Goal: Navigation & Orientation: Find specific page/section

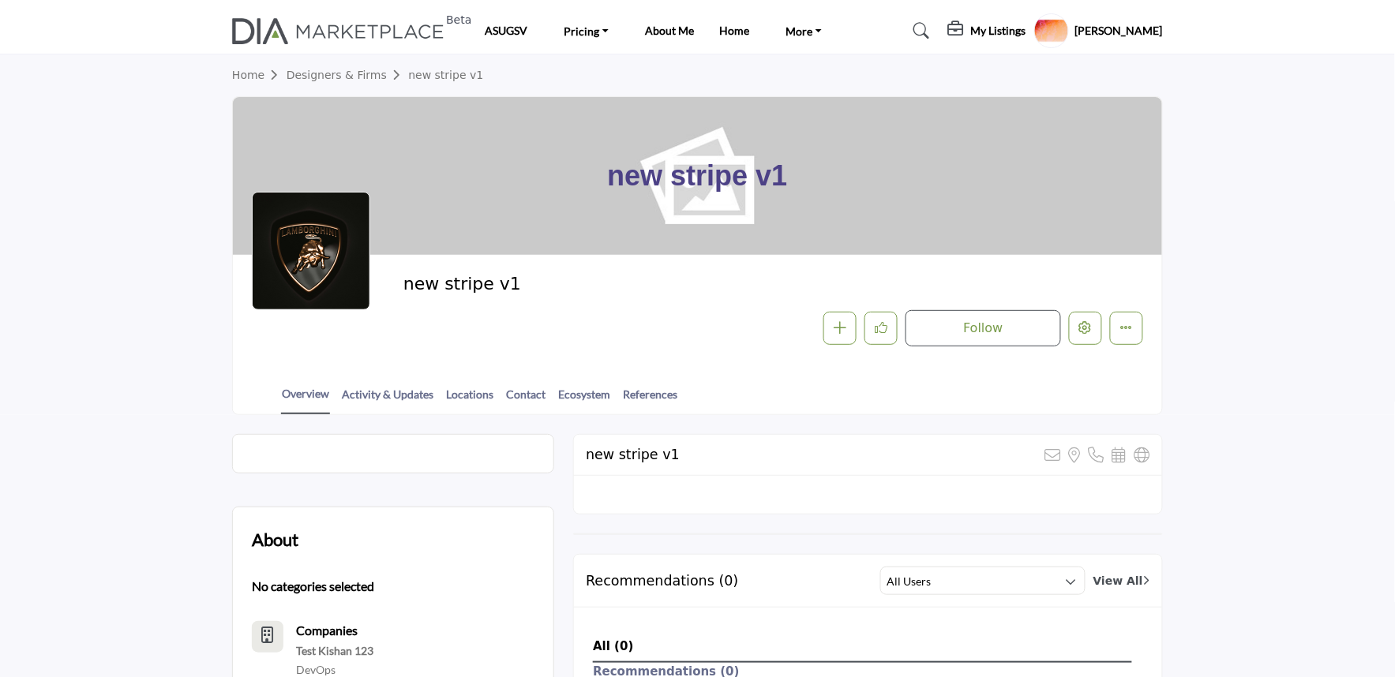
scroll to position [350, 0]
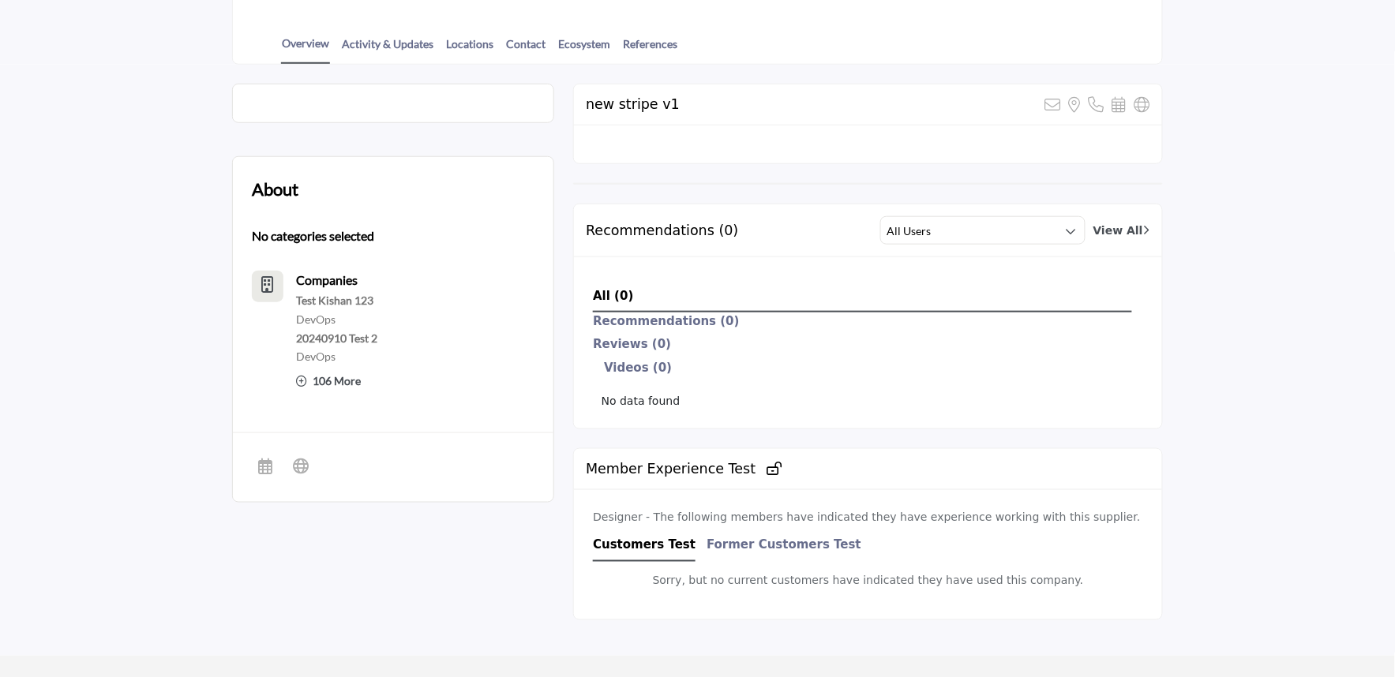
click at [559, 312] on div "About No categories selected Companies Test Kishan 123 DevOps" at bounding box center [697, 360] width 931 height 553
drag, startPoint x: 587, startPoint y: 317, endPoint x: 897, endPoint y: 479, distance: 349.2
click at [847, 464] on div "new stripe v1 Sorry, but we don't have a location for this listing" at bounding box center [868, 360] width 590 height 553
click at [937, 485] on div "Member Experience Test" at bounding box center [868, 469] width 588 height 41
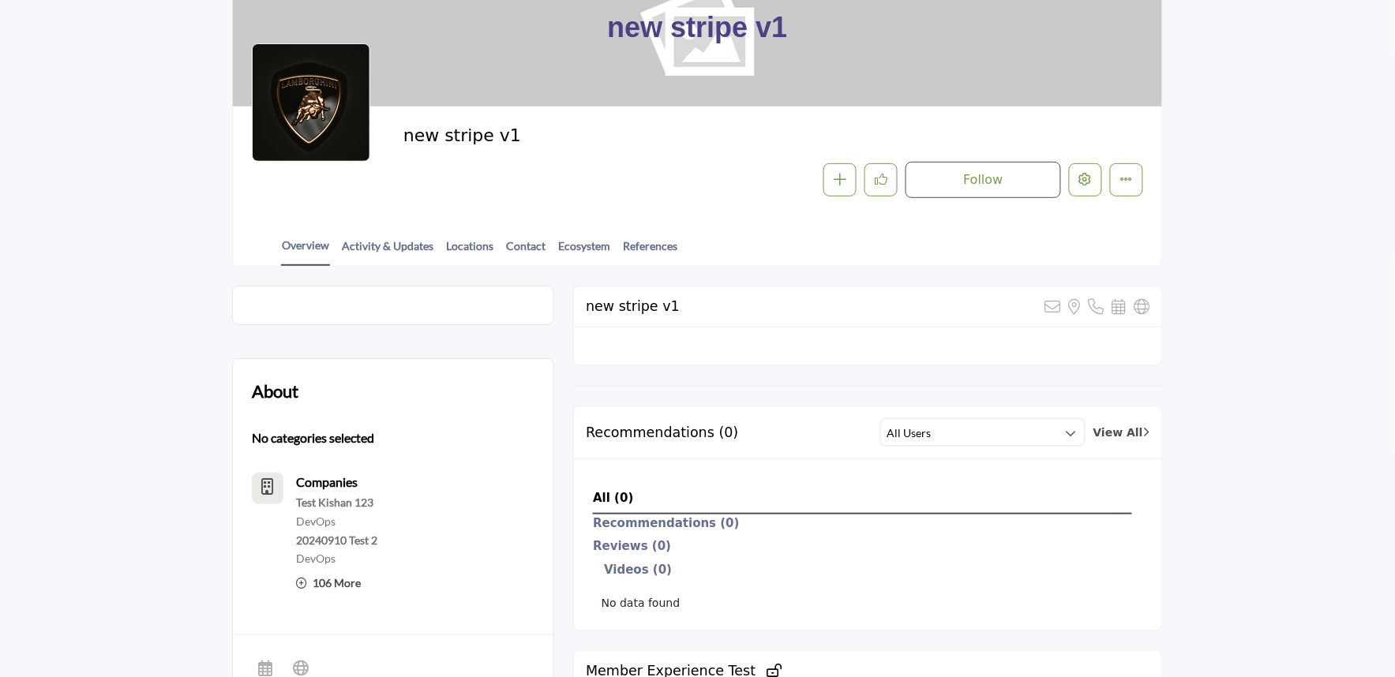
scroll to position [0, 0]
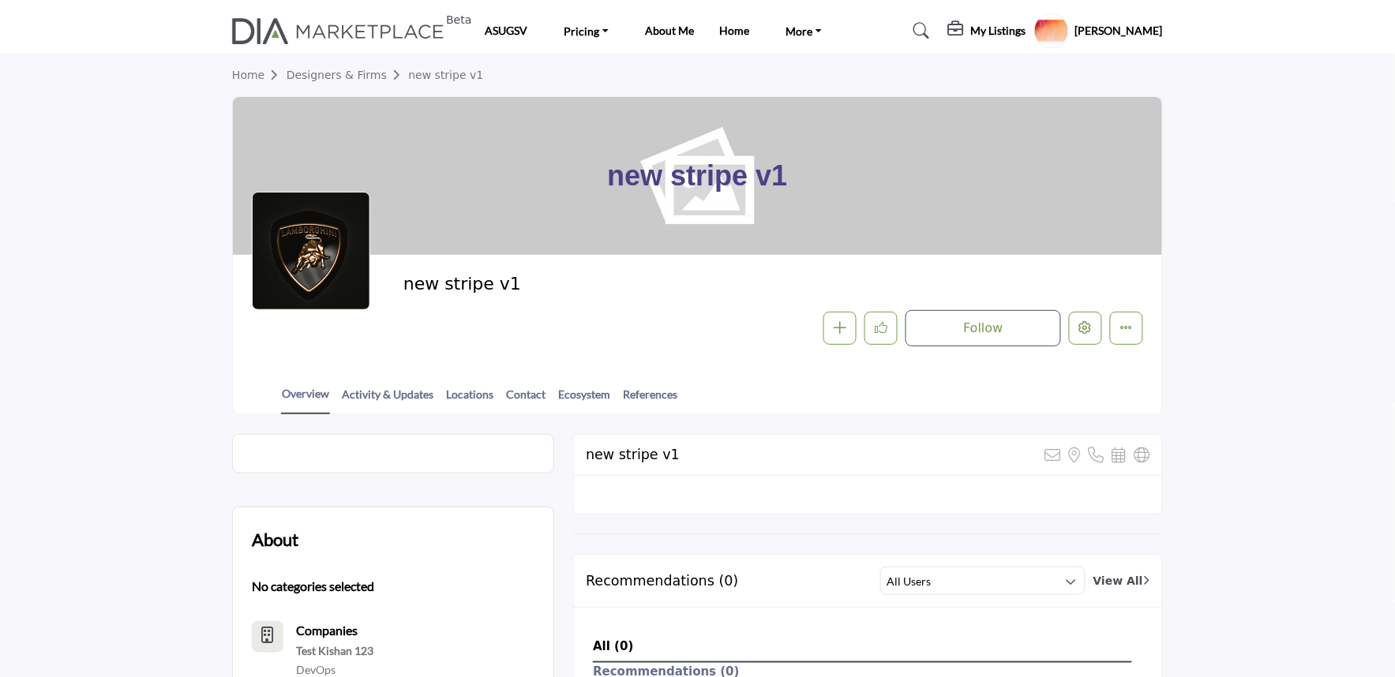
click at [1140, 329] on button "Featured" at bounding box center [1126, 328] width 33 height 33
click at [872, 403] on div "Overview Activity & Updates Locations Contact Ecosystem References" at bounding box center [717, 389] width 890 height 49
click at [1115, 335] on button "Featured" at bounding box center [1126, 328] width 33 height 33
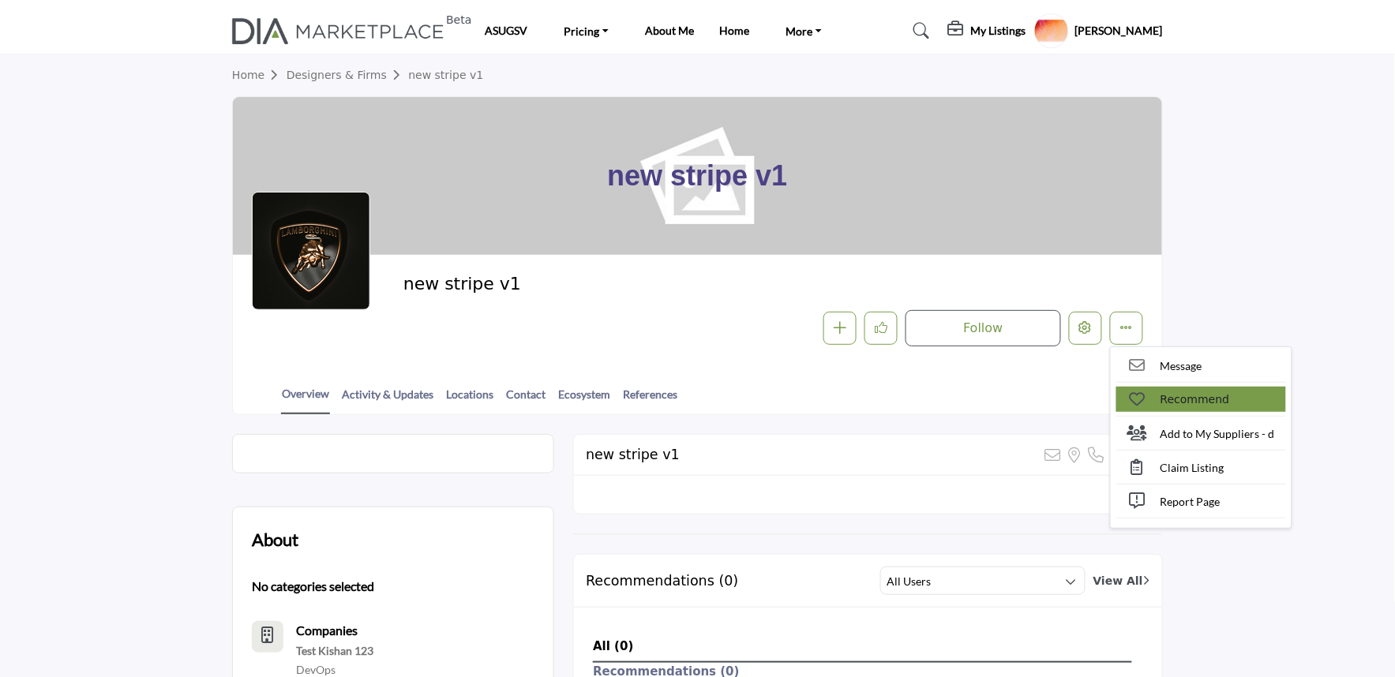
click at [1156, 392] on link "Recommend" at bounding box center [1201, 399] width 170 height 25
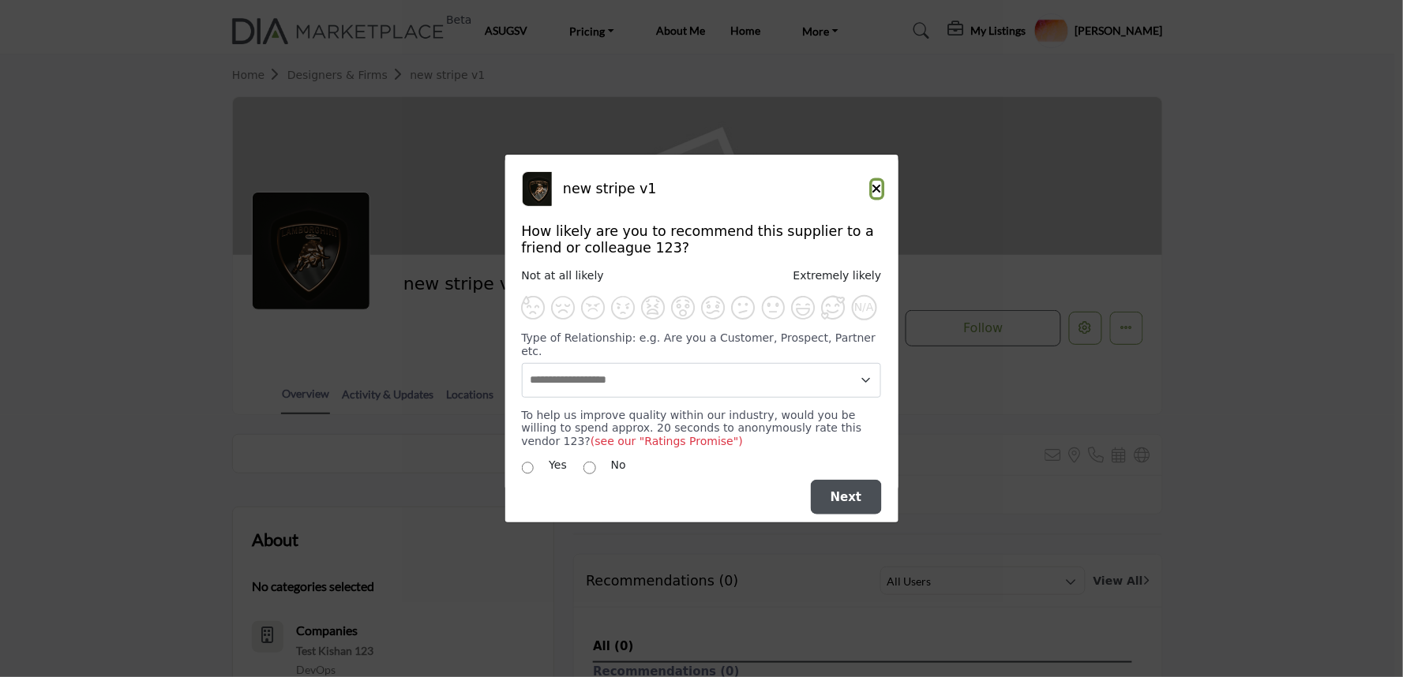
click at [876, 195] on icon "Close" at bounding box center [876, 188] width 9 height 13
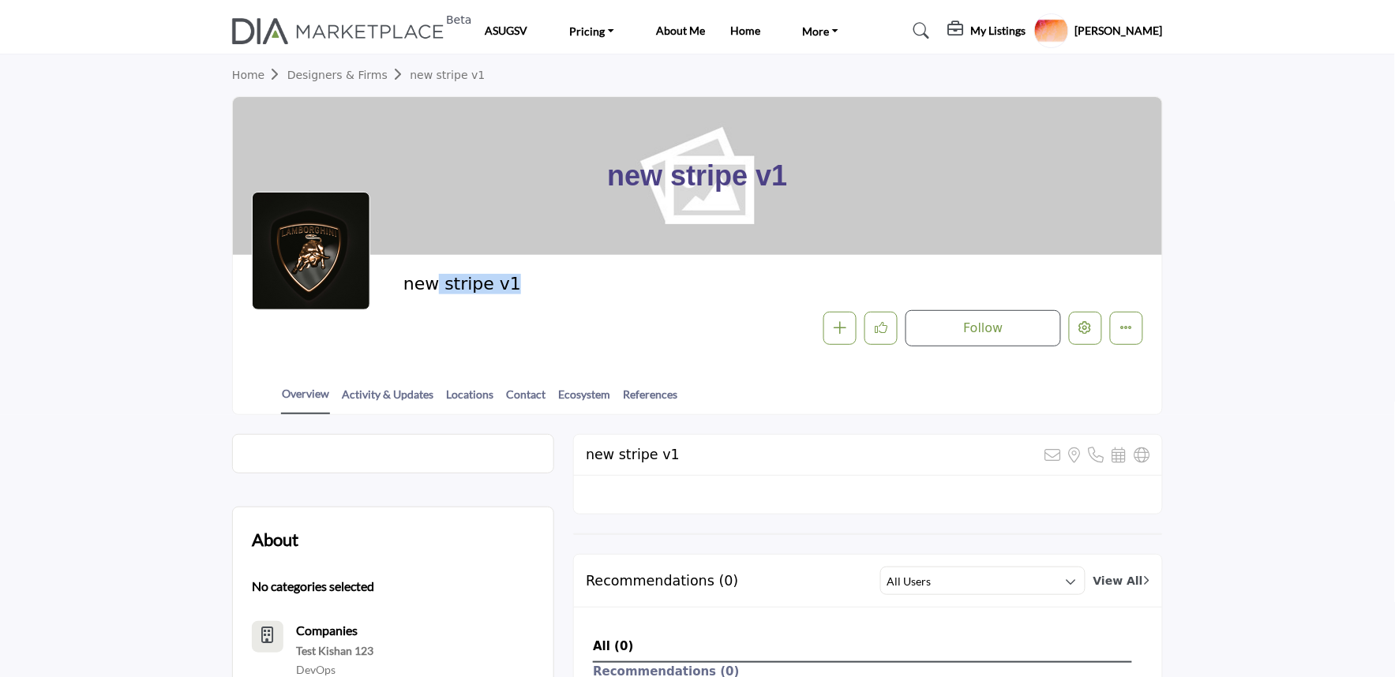
drag, startPoint x: 426, startPoint y: 302, endPoint x: 776, endPoint y: 241, distance: 355.1
click at [699, 322] on div "new stripe v1 Follow Followed Message Recommend Claim Listing" at bounding box center [773, 310] width 740 height 73
click at [772, 219] on h1 "new stripe v1" at bounding box center [697, 176] width 180 height 158
click at [388, 155] on div "new stripe v1" at bounding box center [697, 176] width 929 height 158
click at [285, 130] on div "new stripe v1" at bounding box center [697, 176] width 929 height 158
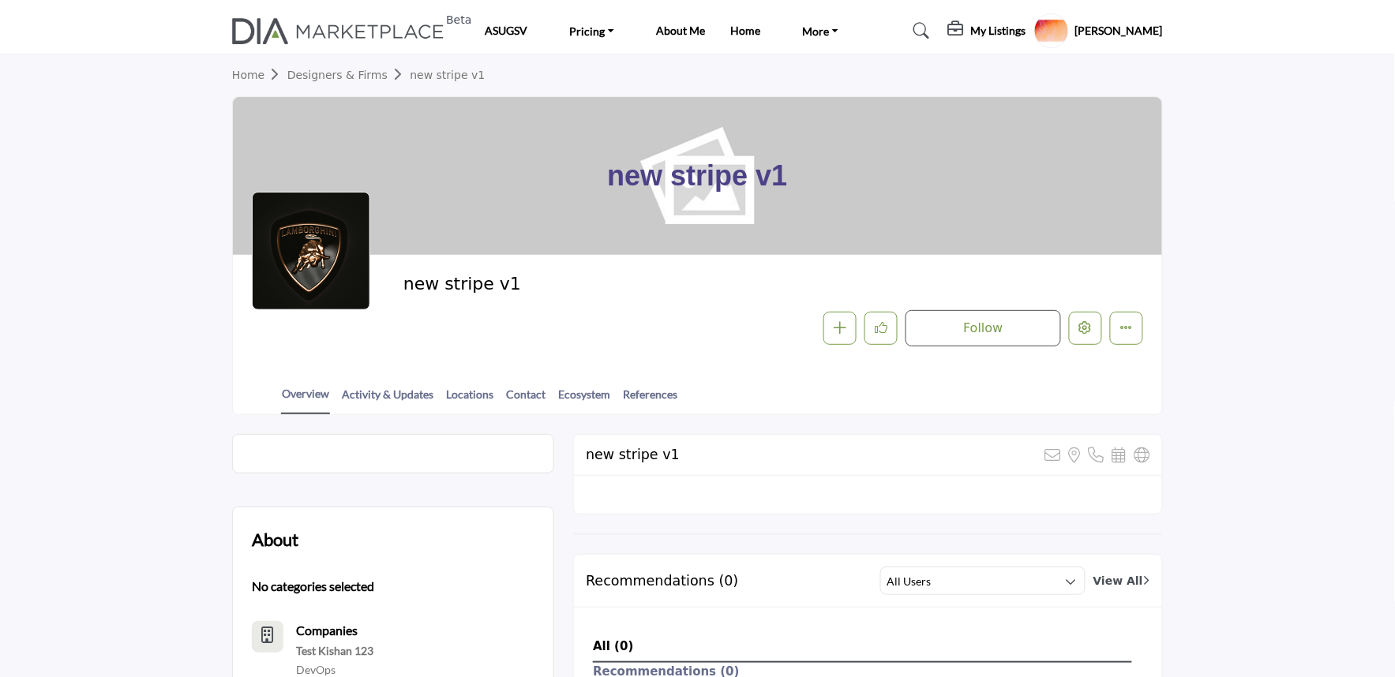
click at [209, 249] on section "Home Designers & Firms new stripe v1 new stripe v1 new stripe v1" at bounding box center [697, 234] width 1395 height 361
drag, startPoint x: 202, startPoint y: 414, endPoint x: 214, endPoint y: 433, distance: 21.7
click at [214, 433] on div "Invite Supplier Invite Supplier" at bounding box center [697, 530] width 1395 height 952
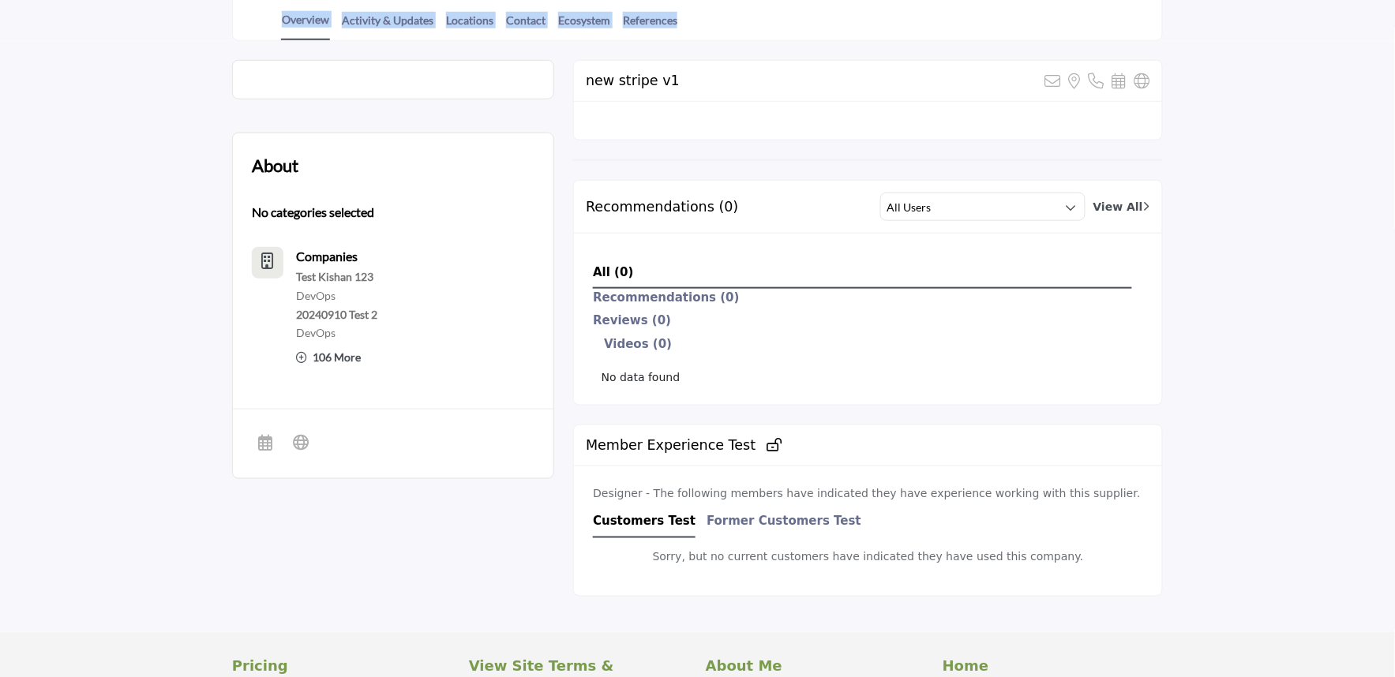
scroll to position [526, 0]
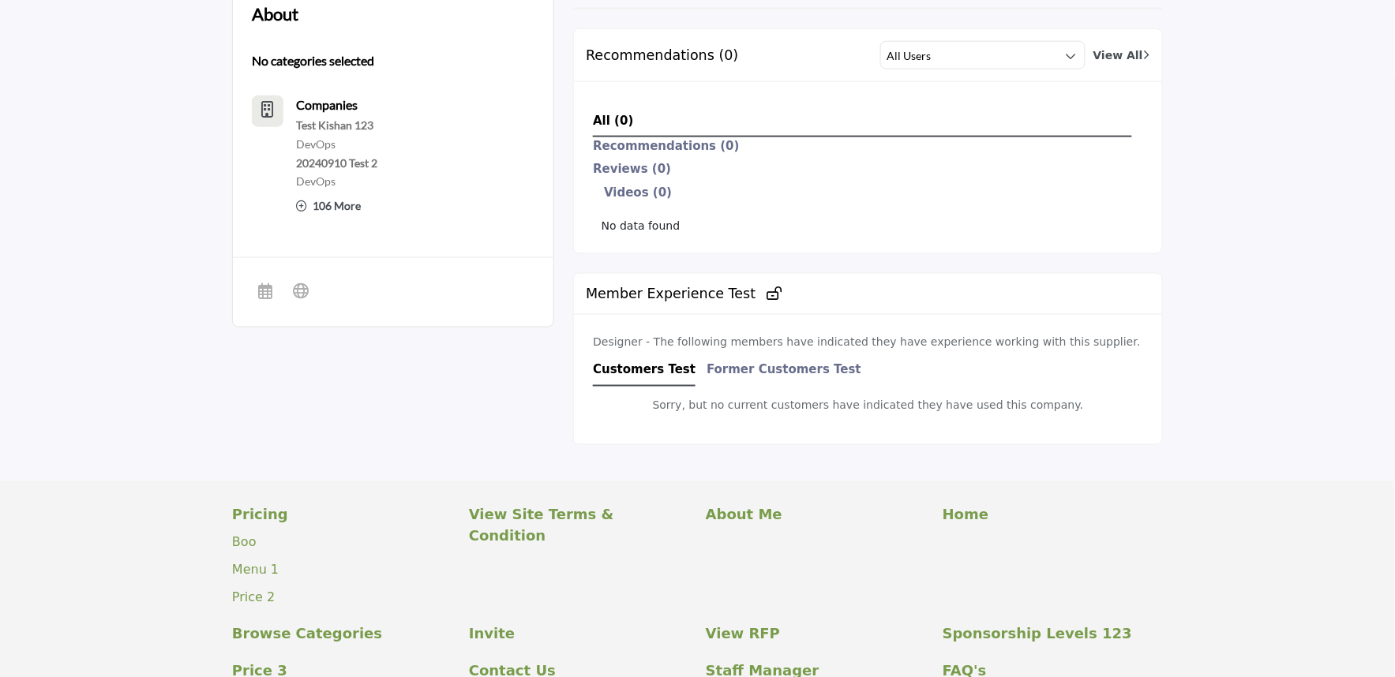
click at [448, 404] on div "About No categories selected Companies Test Kishan 123 DevOps" at bounding box center [697, 184] width 931 height 553
click at [639, 411] on div "Sorry, but no current customers have indicated they have used this company." at bounding box center [868, 406] width 550 height 39
click at [815, 403] on p "Sorry, but no current customers have indicated they have used this company." at bounding box center [868, 406] width 431 height 17
drag, startPoint x: 950, startPoint y: 306, endPoint x: 903, endPoint y: 257, distance: 68.7
click at [944, 304] on div "Member Experience Test" at bounding box center [868, 294] width 588 height 41
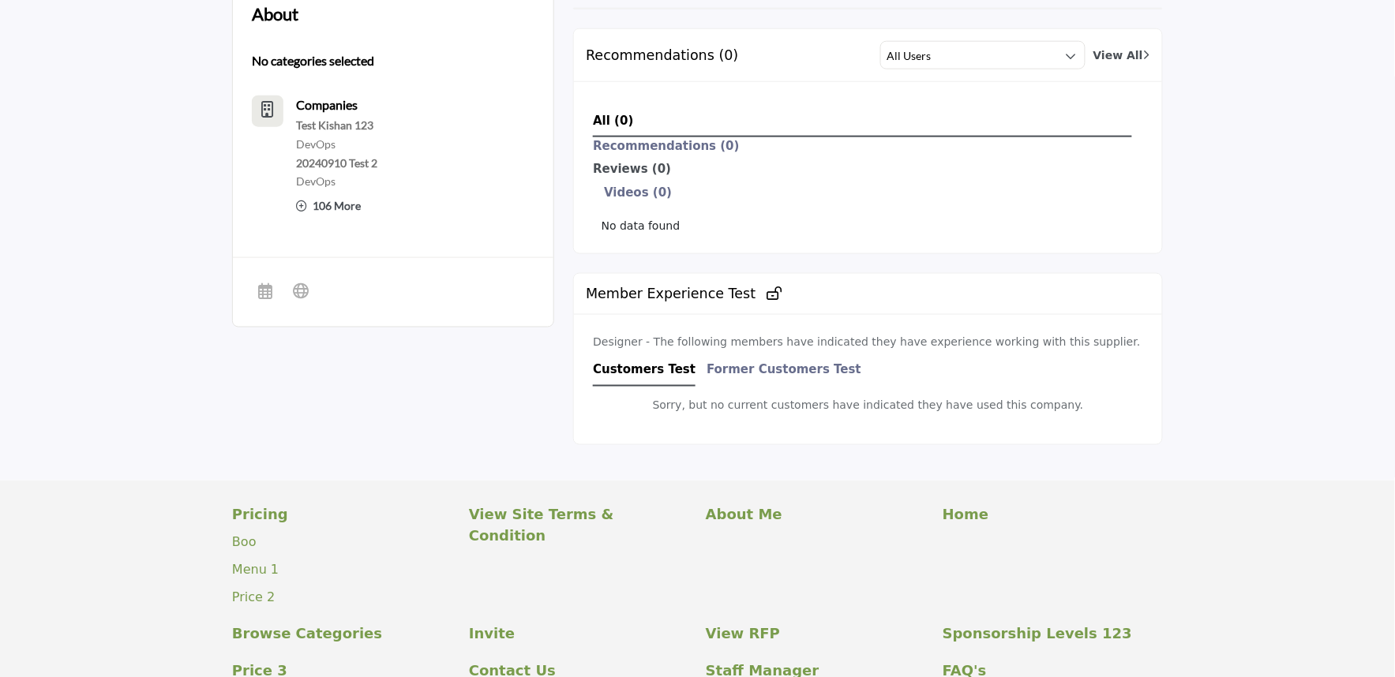
click at [779, 177] on div "Reviews (0)" at bounding box center [868, 172] width 550 height 24
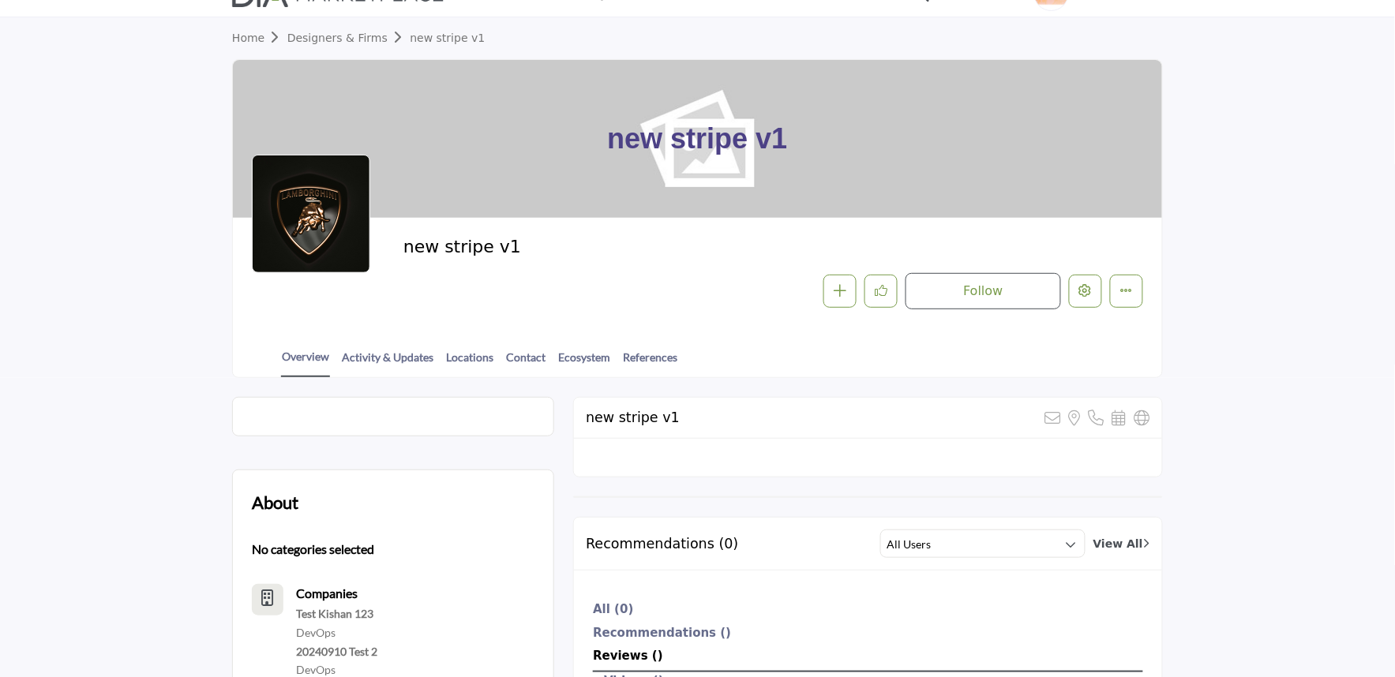
scroll to position [0, 0]
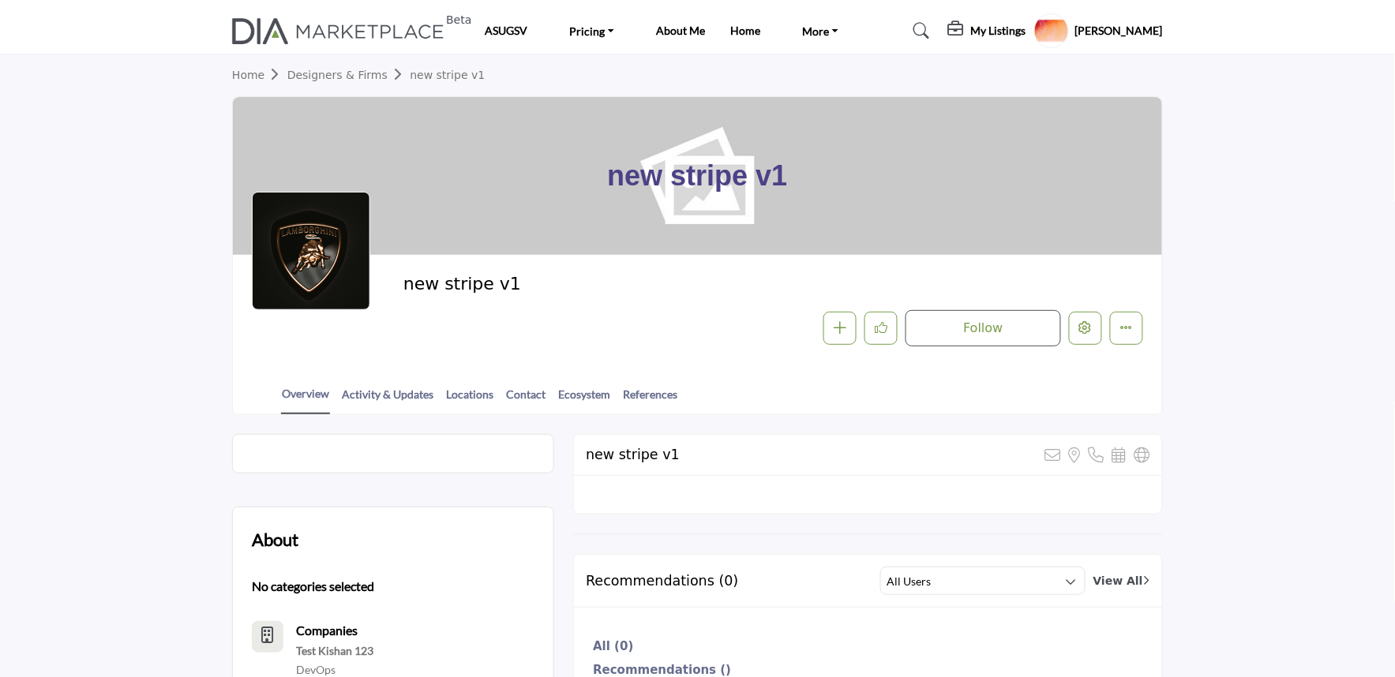
click at [738, 245] on h1 "new stripe v1" at bounding box center [697, 176] width 180 height 158
